Goal: Task Accomplishment & Management: Use online tool/utility

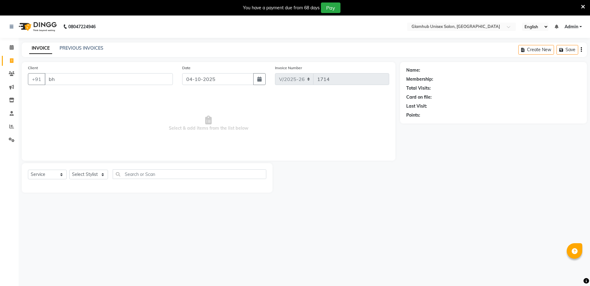
select select "7771"
select select "service"
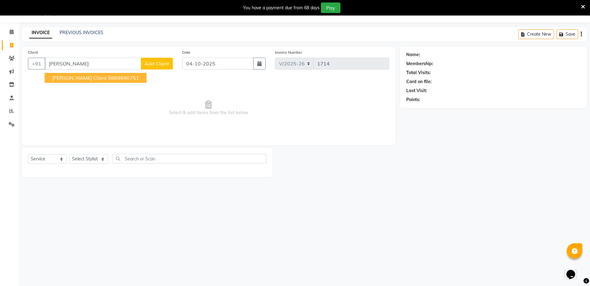
click at [80, 76] on span "[PERSON_NAME] Client" at bounding box center [79, 78] width 55 height 6
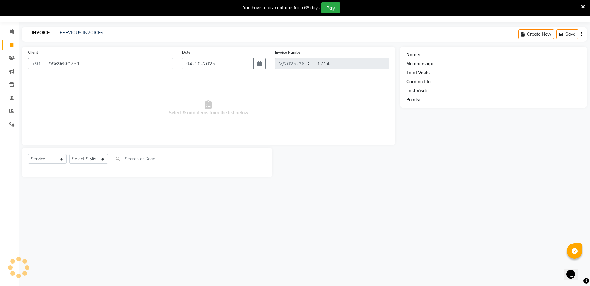
type input "9869690751"
click at [85, 158] on select "Select Stylist [PERSON_NAME] [PERSON_NAME] [PERSON_NAME] [PERSON_NAME]" at bounding box center [88, 159] width 39 height 10
select select "69352"
click at [69, 154] on select "Select Stylist [PERSON_NAME] [PERSON_NAME] [PERSON_NAME] [PERSON_NAME]" at bounding box center [88, 159] width 39 height 10
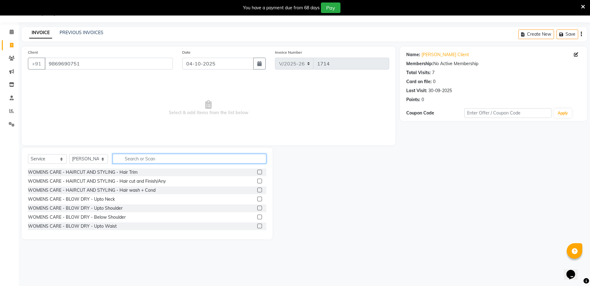
click at [136, 158] on input "text" at bounding box center [190, 159] width 154 height 10
click at [257, 172] on label at bounding box center [259, 172] width 5 height 5
click at [257, 172] on input "checkbox" at bounding box center [259, 173] width 4 height 4
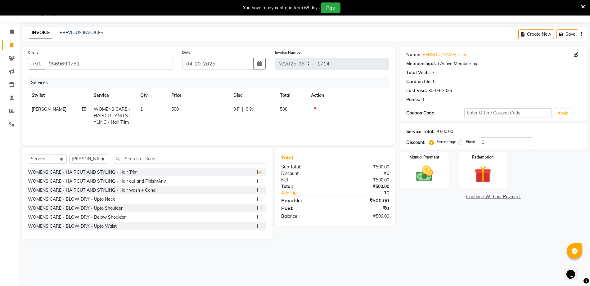
checkbox input "false"
click at [424, 169] on img at bounding box center [425, 174] width 29 height 20
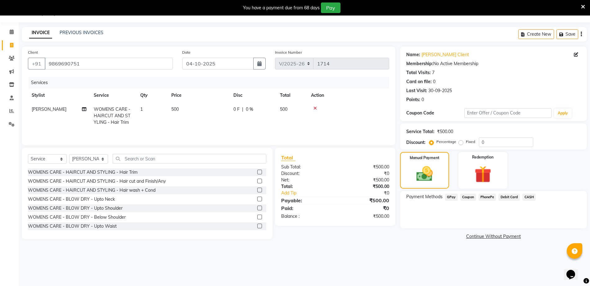
click at [530, 197] on span "CASH" at bounding box center [529, 197] width 13 height 7
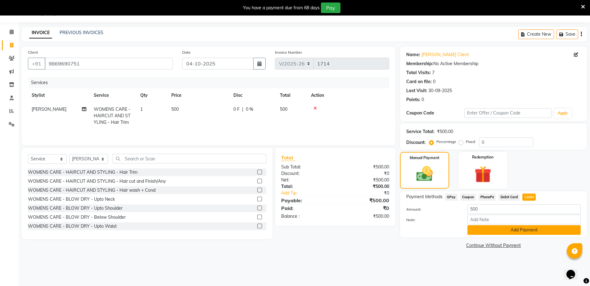
click at [516, 230] on button "Add Payment" at bounding box center [524, 230] width 113 height 10
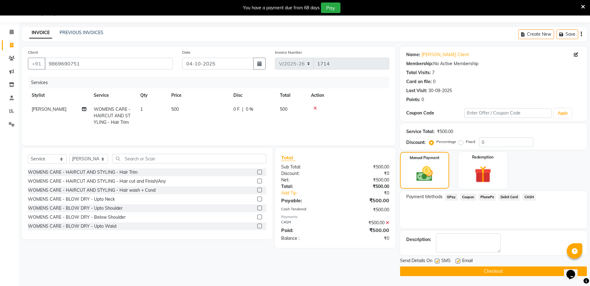
click at [523, 270] on button "Checkout" at bounding box center [493, 272] width 187 height 10
